Goal: Task Accomplishment & Management: Use online tool/utility

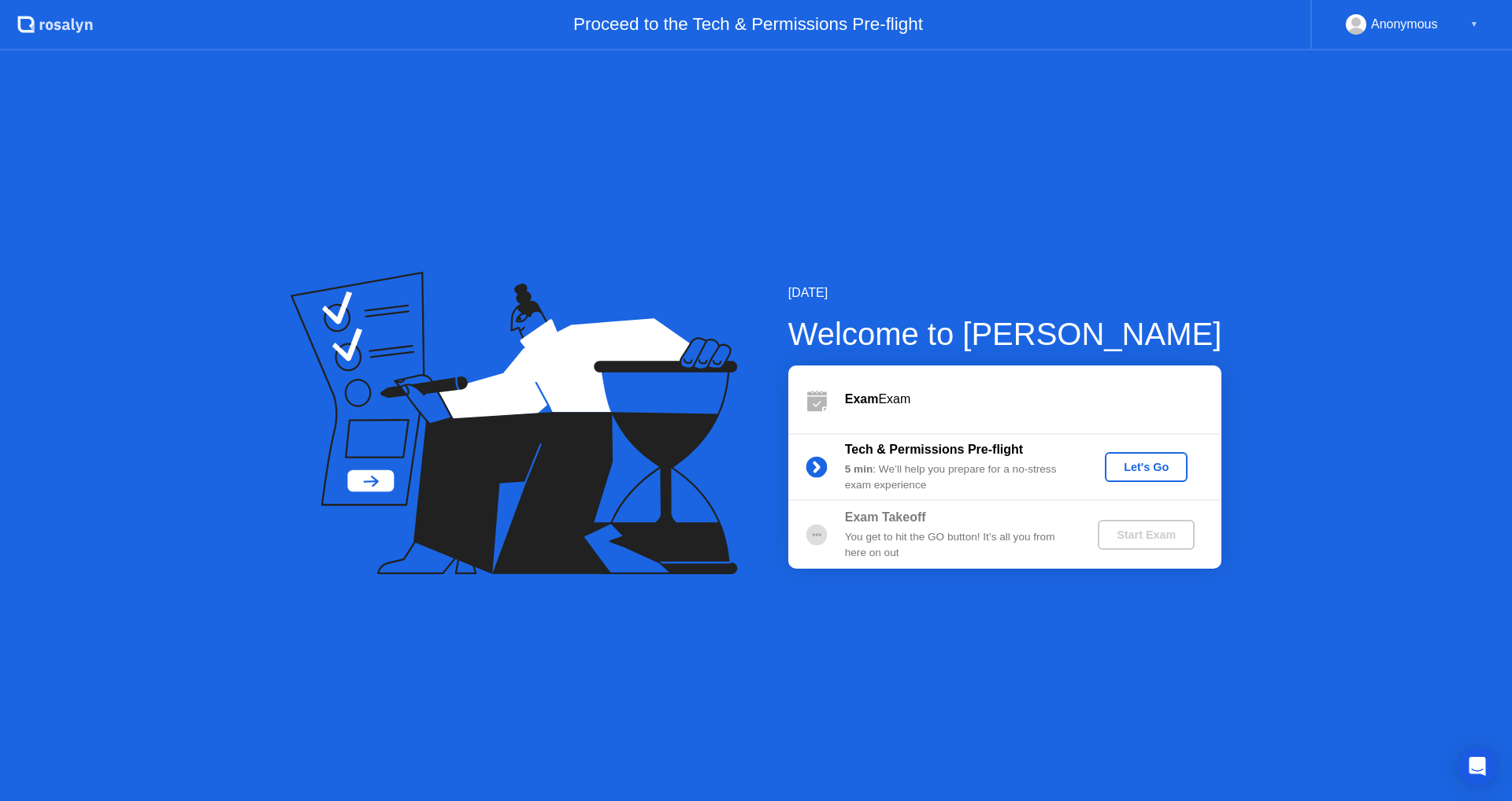
click at [1141, 474] on div "Let's Go" at bounding box center [1146, 467] width 70 height 13
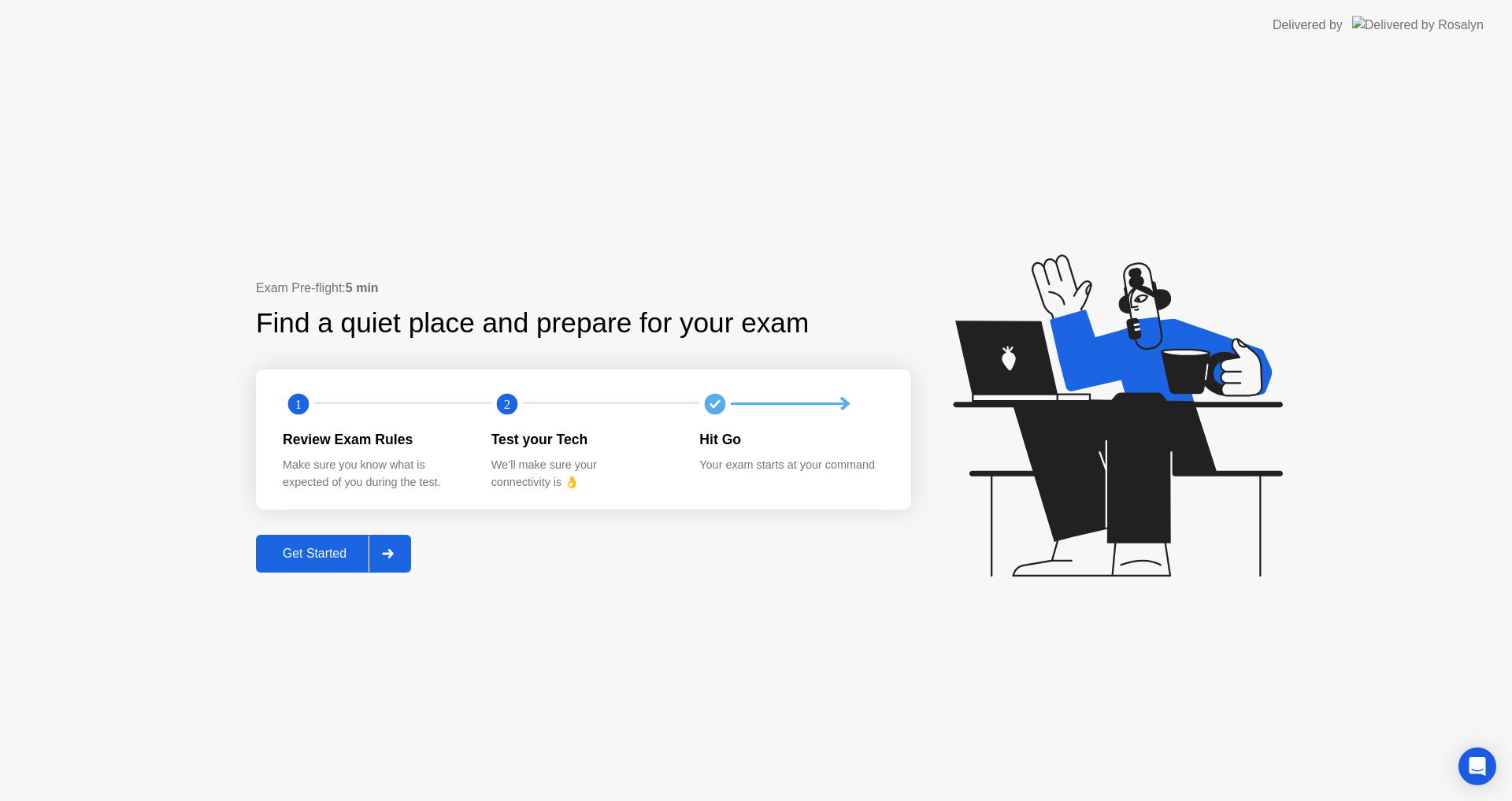
click at [332, 547] on div "Get Started" at bounding box center [315, 554] width 108 height 14
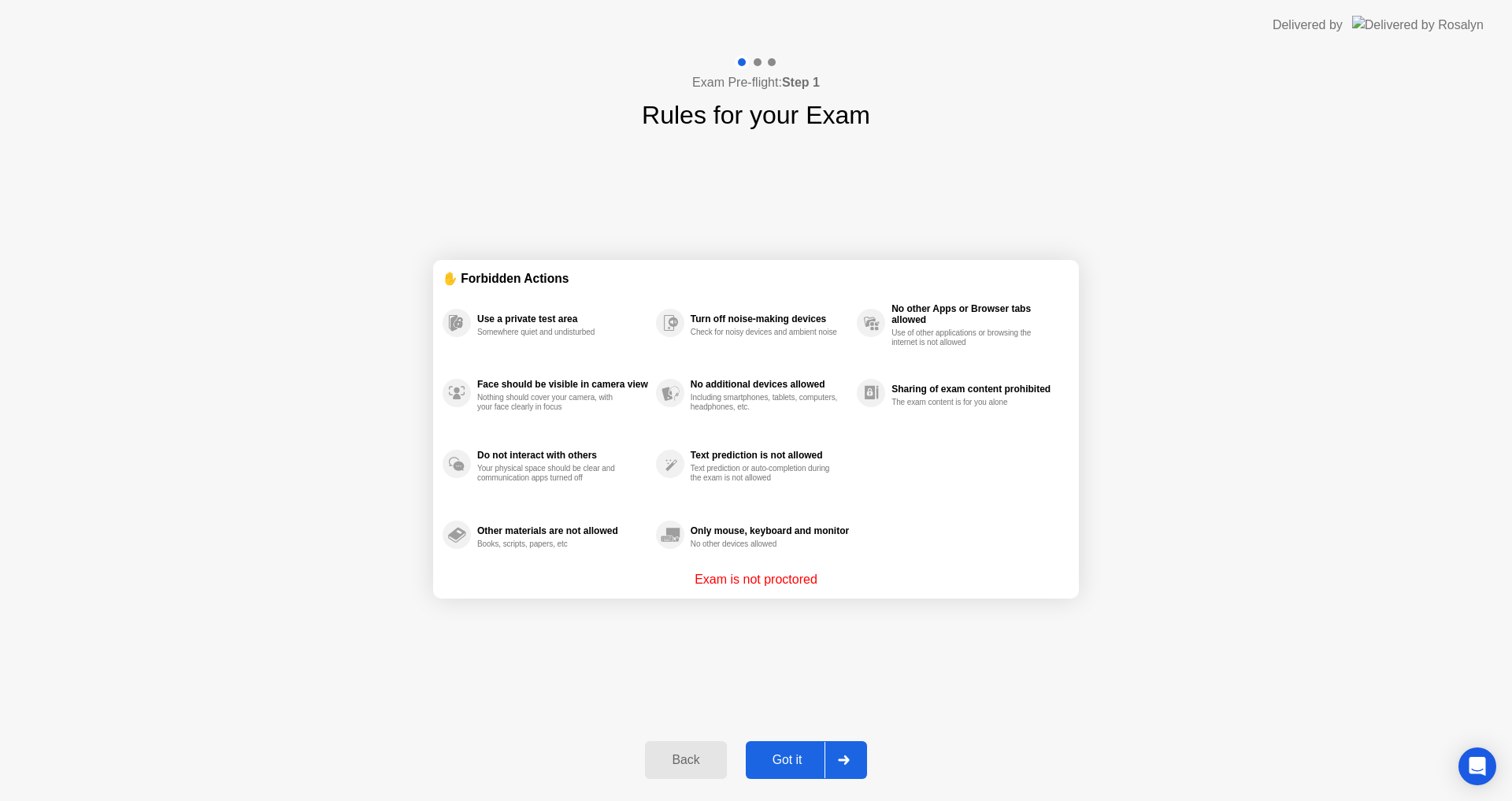
click at [777, 743] on button "Got it" at bounding box center [806, 760] width 122 height 38
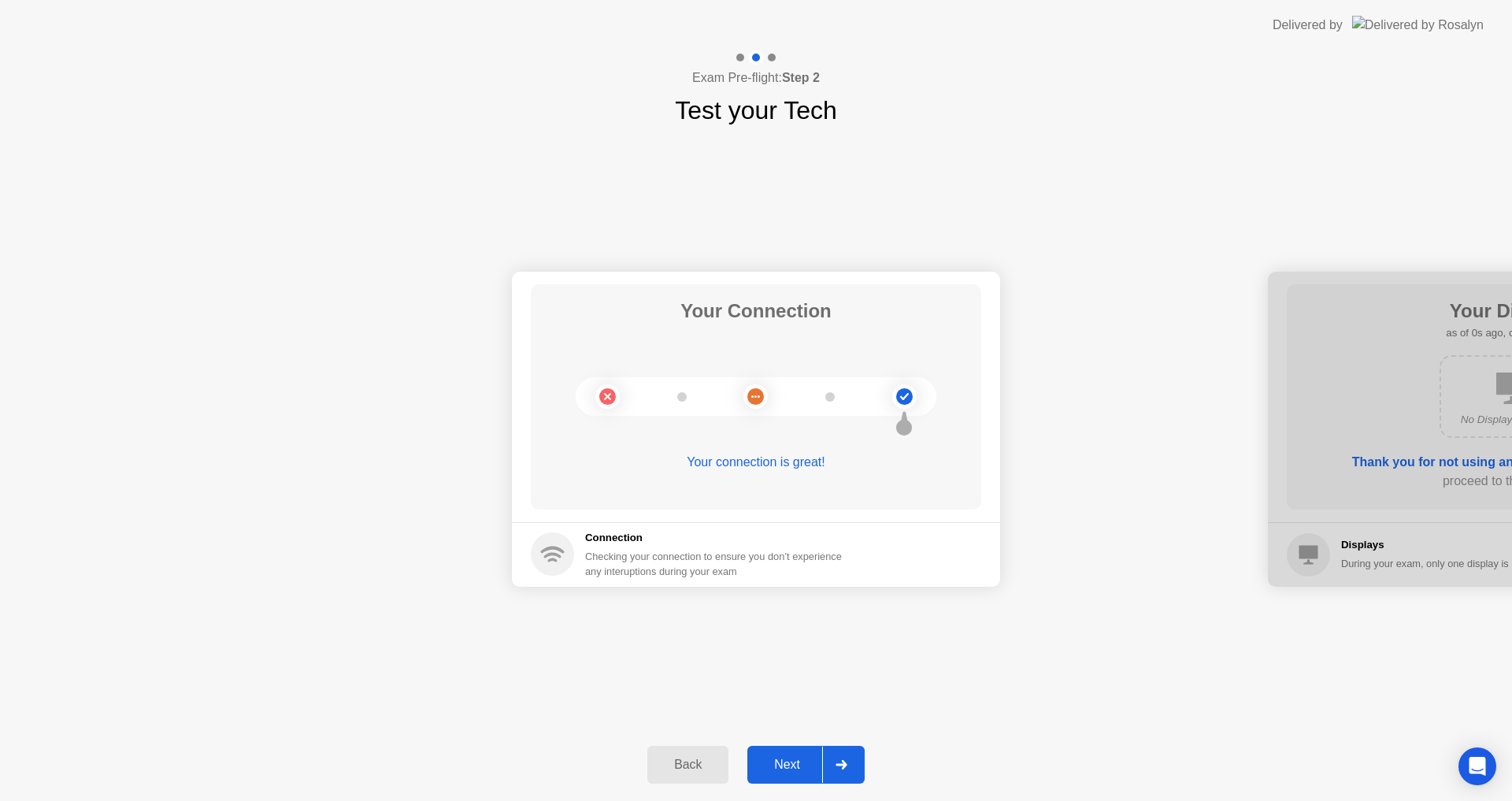
click at [769, 774] on button "Next" at bounding box center [805, 764] width 117 height 38
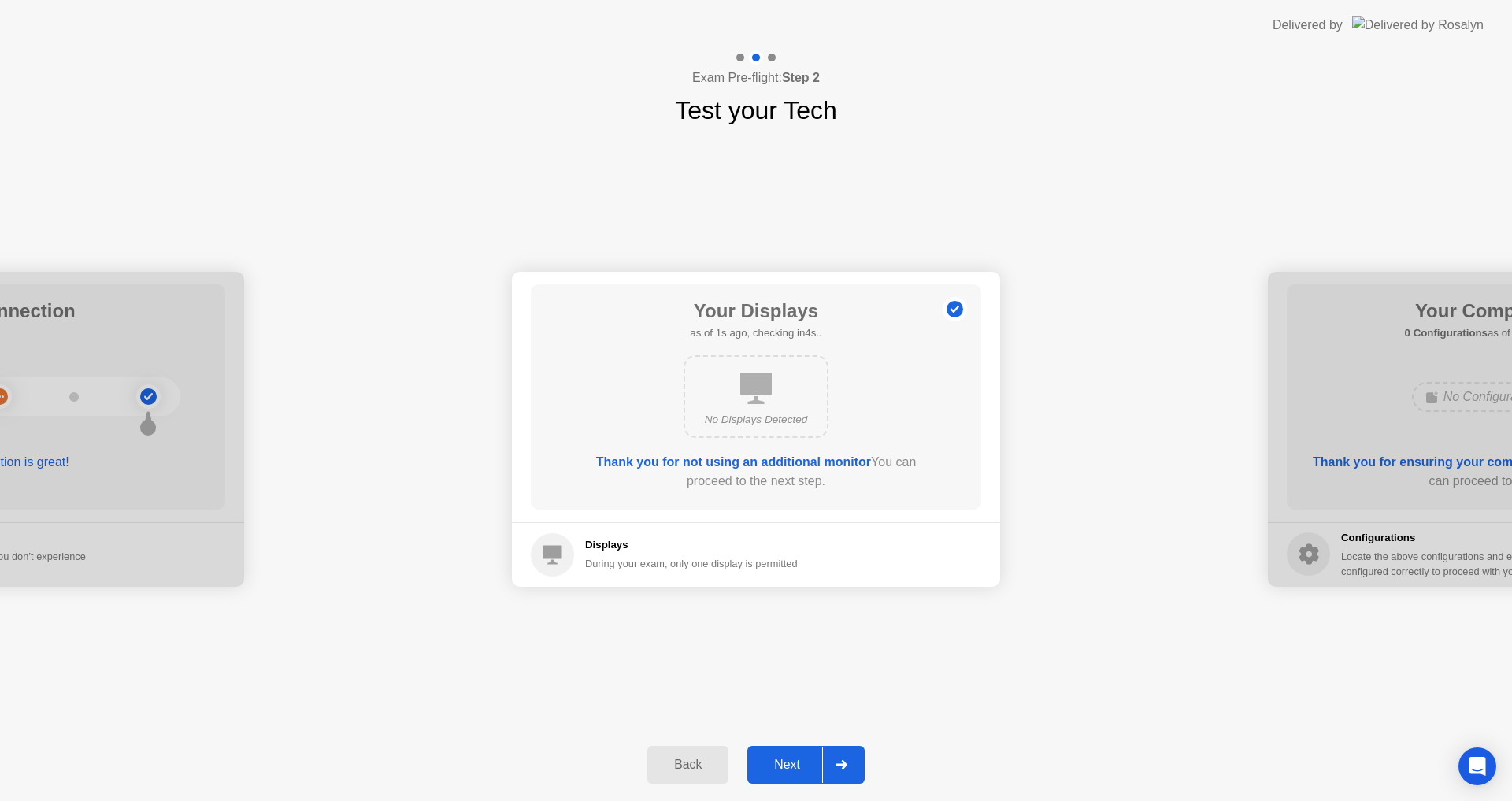
click at [792, 780] on button "Next" at bounding box center [805, 764] width 117 height 38
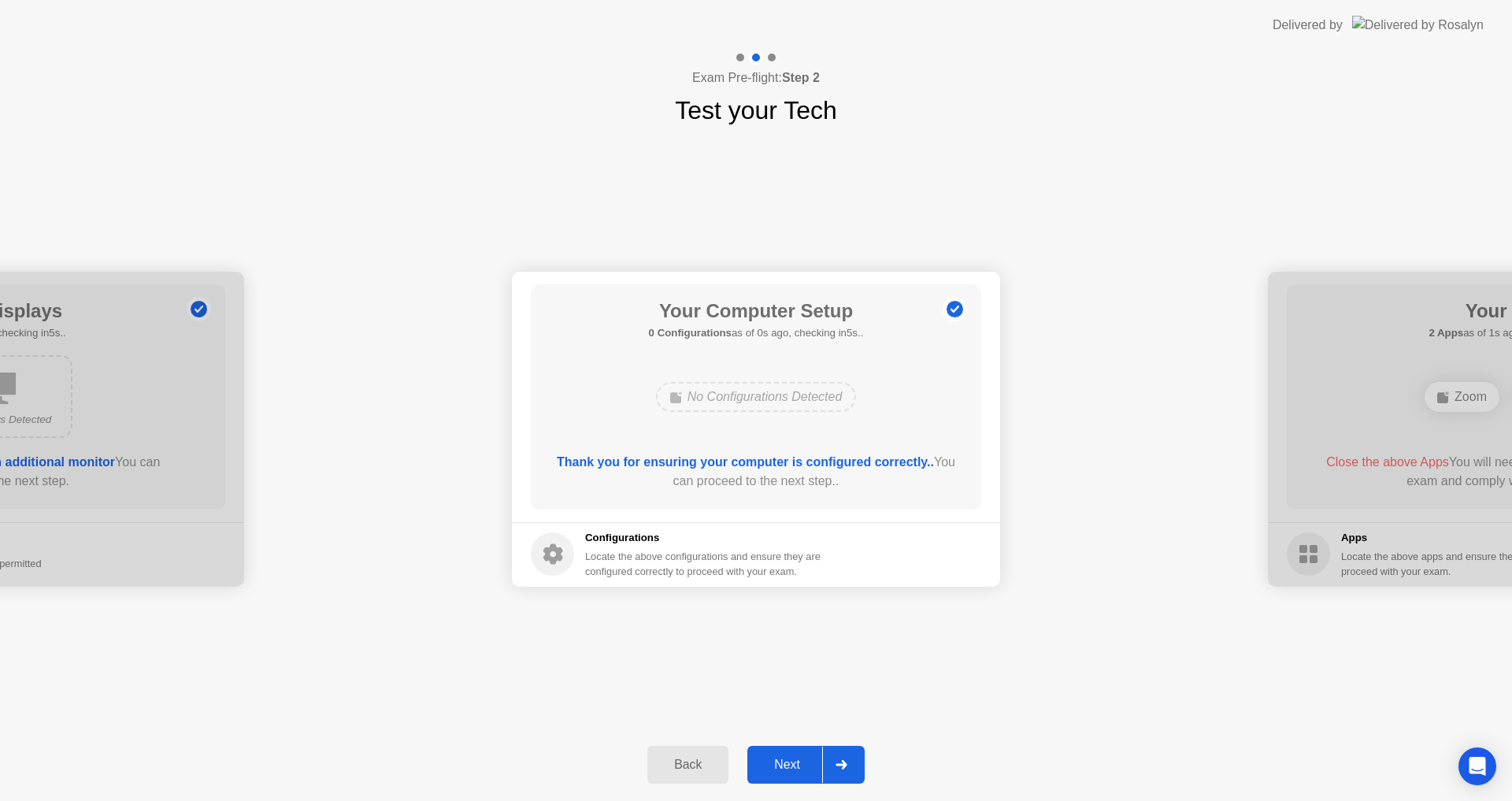
click at [800, 759] on div "Next" at bounding box center [787, 765] width 70 height 14
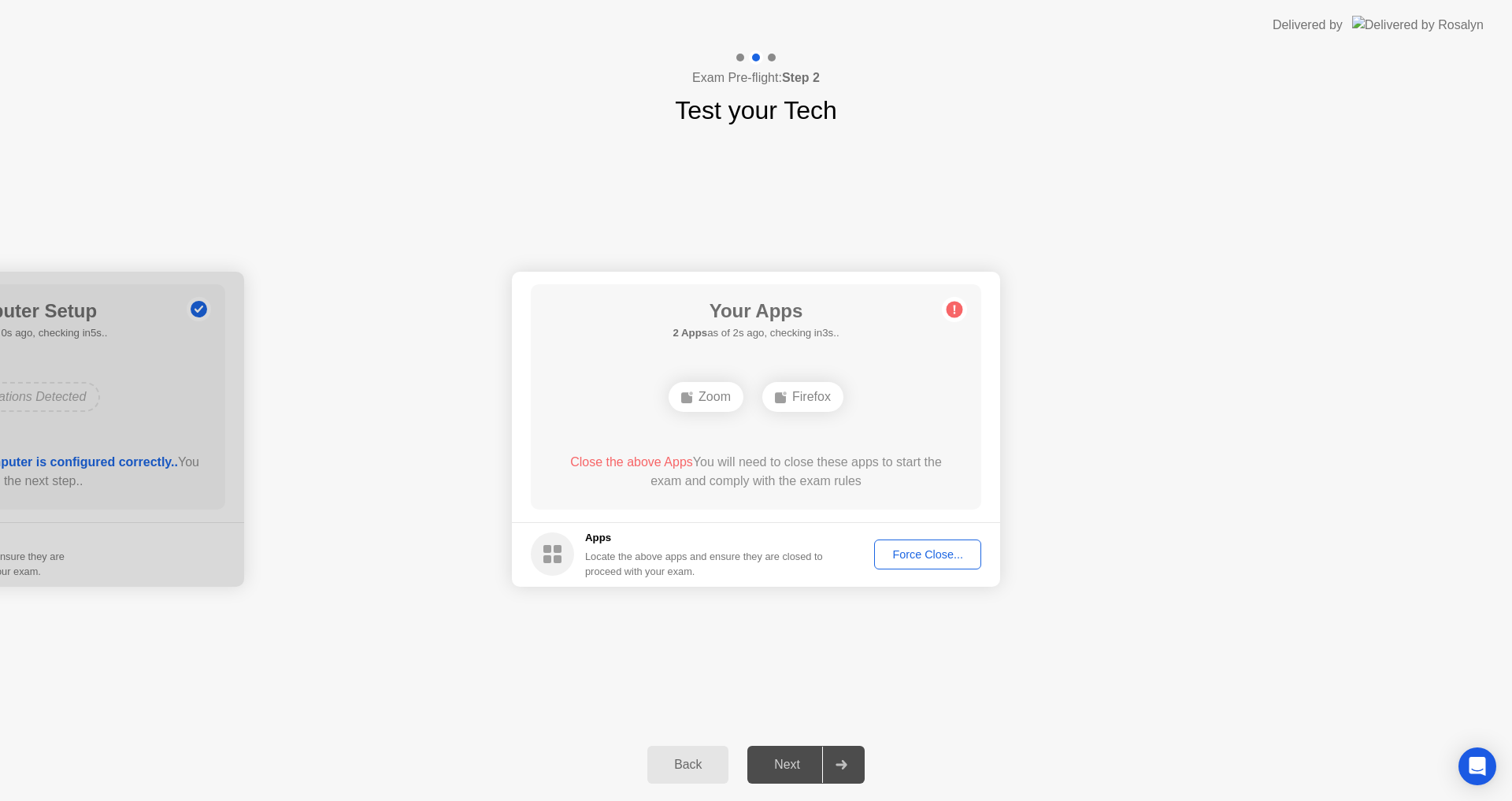
click at [904, 550] on div "Force Close..." at bounding box center [928, 554] width 97 height 13
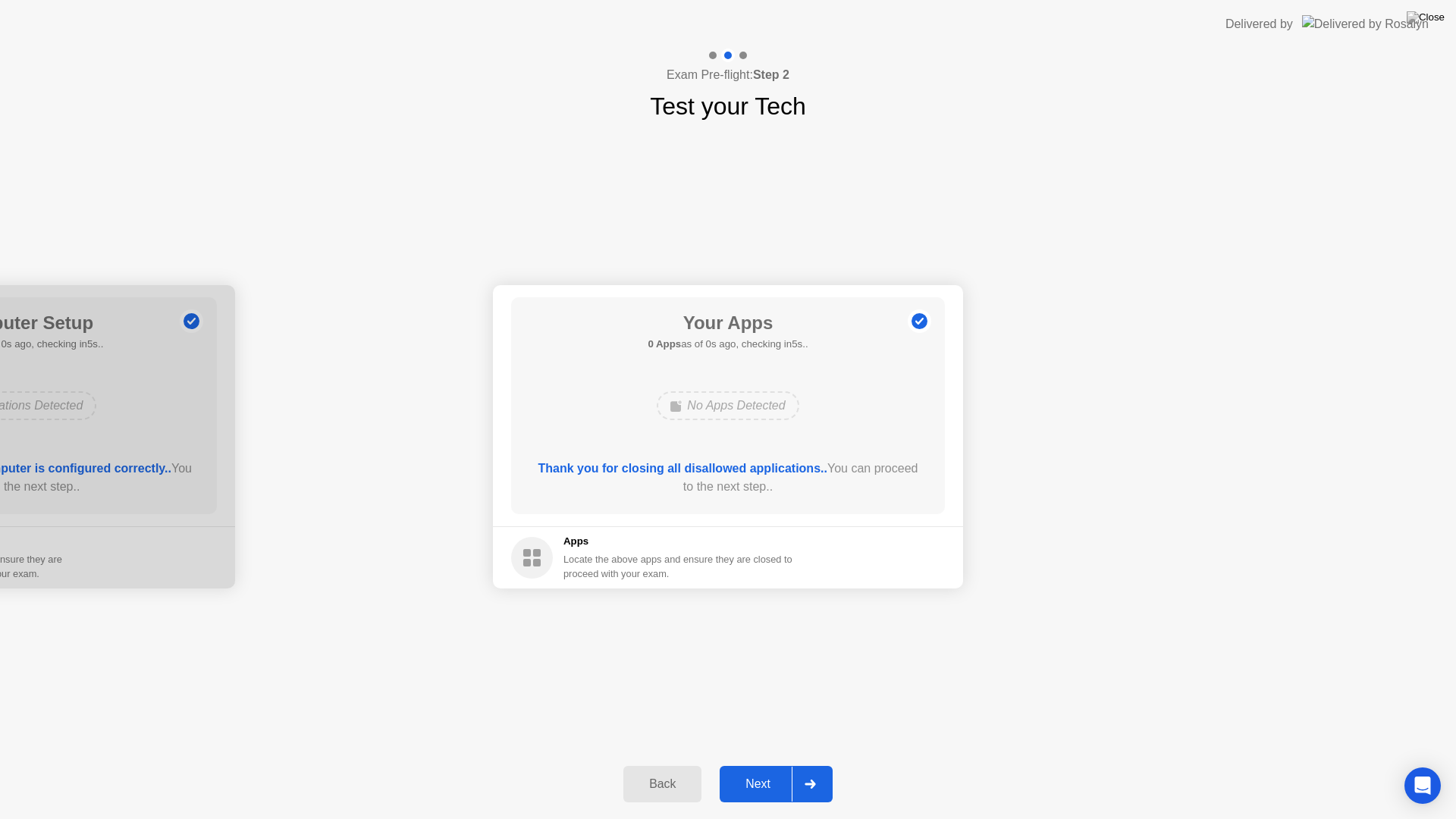
click at [756, 770] on div "Next" at bounding box center [758, 784] width 67 height 14
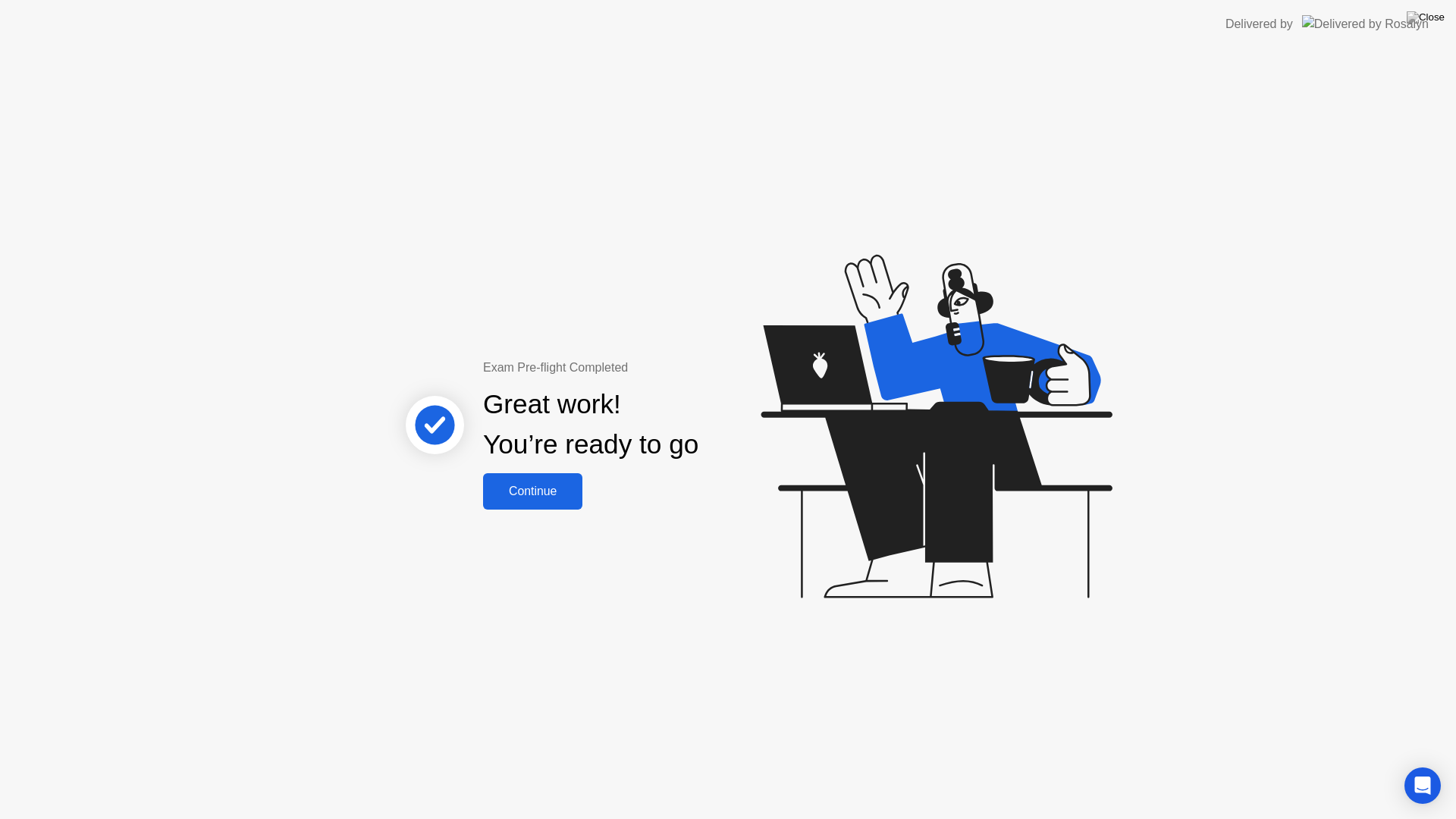
click at [528, 508] on button "Continue" at bounding box center [532, 491] width 99 height 36
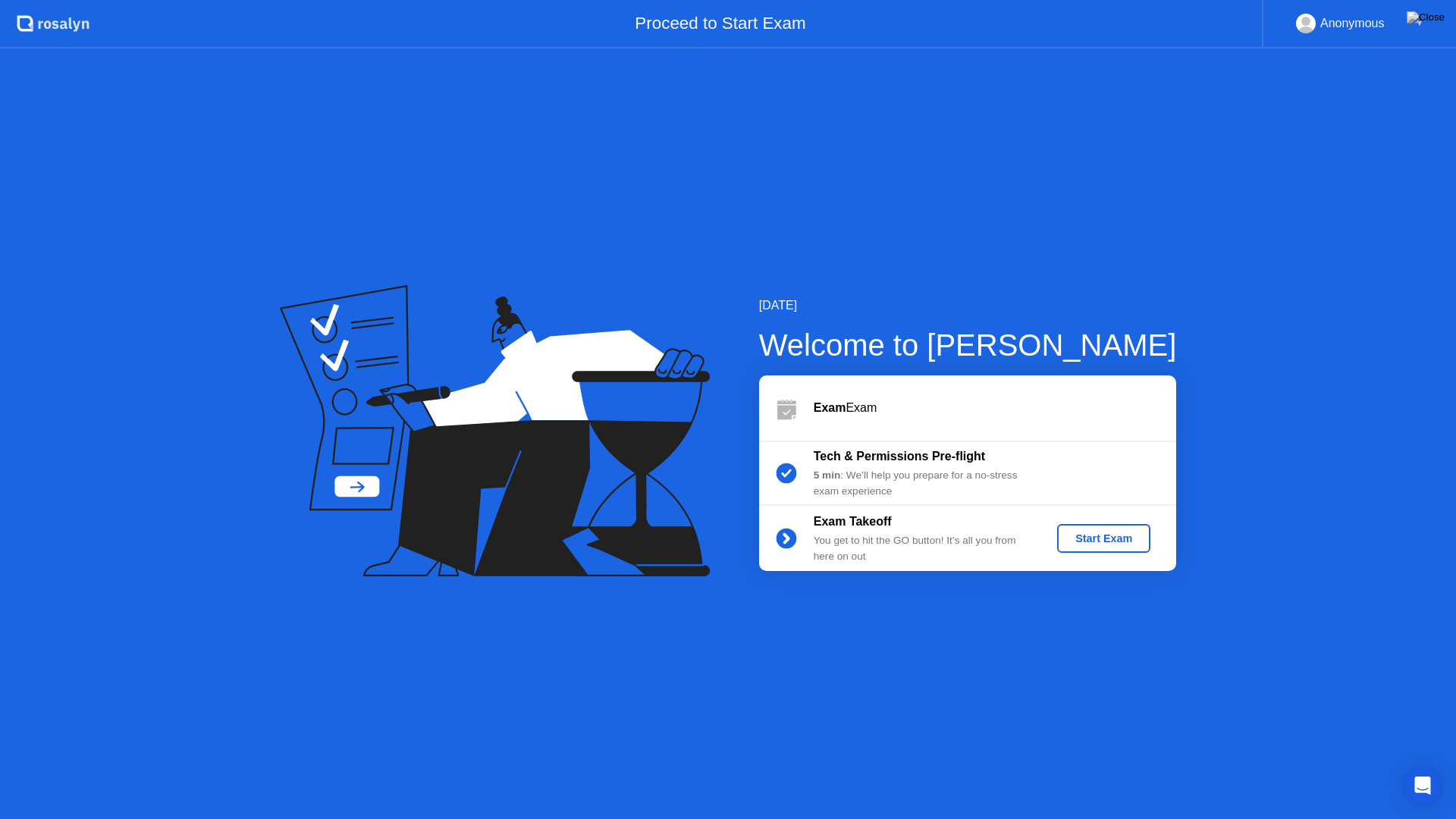
click at [1120, 539] on div "Start Exam" at bounding box center [1103, 539] width 81 height 12
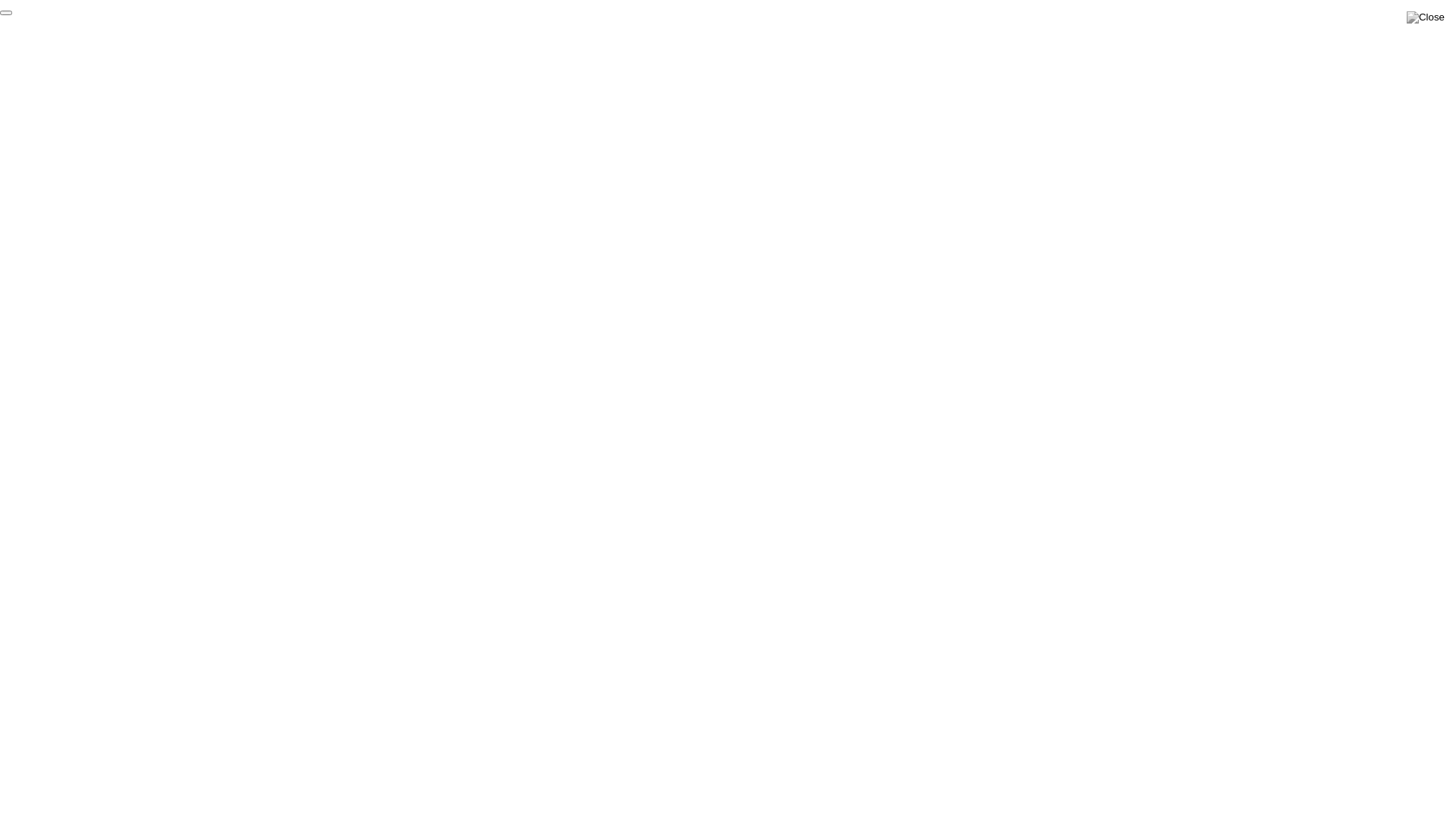
click div "End Proctoring Session"
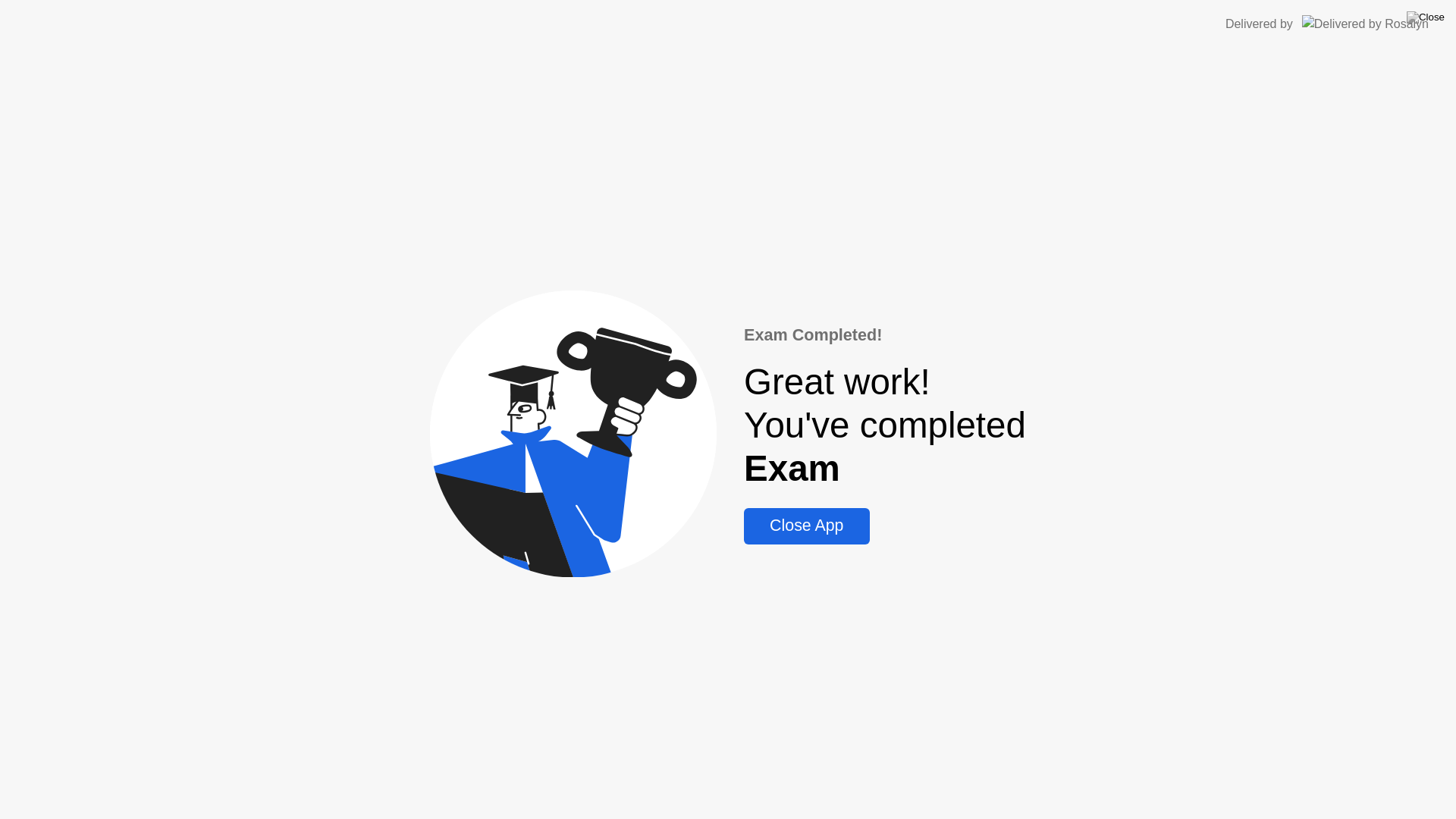
click at [818, 545] on div "Exam Completed! Great work! You've completed Exam Close App" at bounding box center [728, 433] width 1456 height 770
click at [815, 535] on div "Close App" at bounding box center [806, 526] width 116 height 19
